Goal: Transaction & Acquisition: Purchase product/service

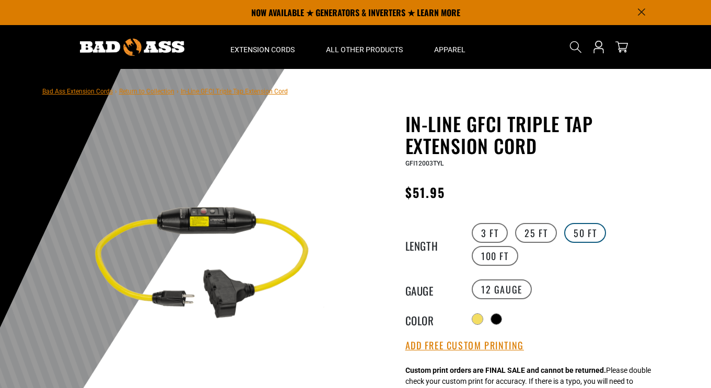
click at [588, 232] on label "50 FT" at bounding box center [586, 233] width 42 height 20
